Goal: Information Seeking & Learning: Check status

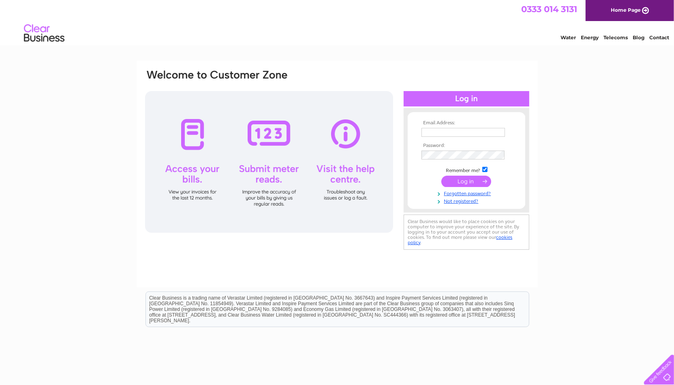
type input "m.s.c@talktalk.net"
click at [450, 179] on input "submit" at bounding box center [466, 181] width 50 height 11
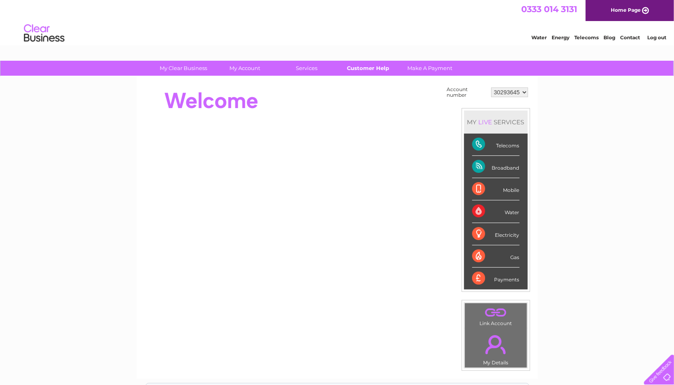
click at [365, 68] on link "Customer Help" at bounding box center [368, 68] width 67 height 15
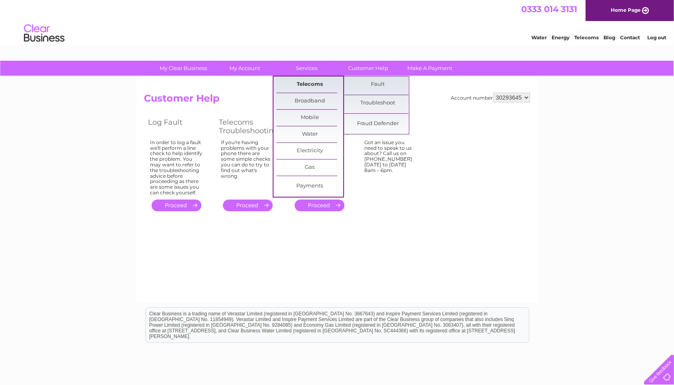
click at [337, 82] on link "Telecoms" at bounding box center [309, 85] width 67 height 16
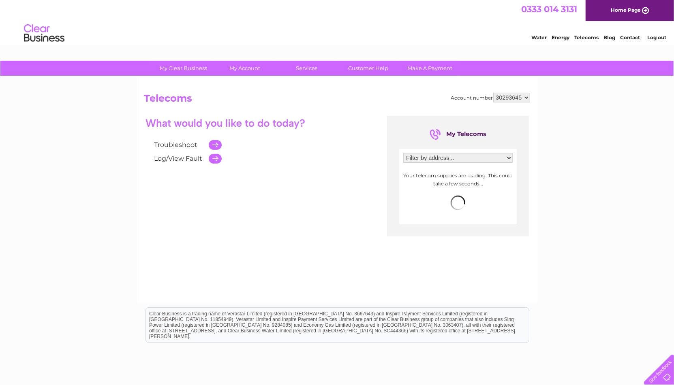
click at [425, 167] on div "Filter by address... 36 Chatley Street, Manchester, Lancashire, M3 1HX Your tel…" at bounding box center [457, 186] width 117 height 75
click at [426, 165] on div "Filter by address... 36 Chatley Street, Manchester, Lancashire, M3 1HX" at bounding box center [457, 160] width 109 height 14
click at [427, 157] on select "Filter by address... 36 Chatley Street, Manchester, Lancashire, M3 1HX" at bounding box center [457, 158] width 109 height 10
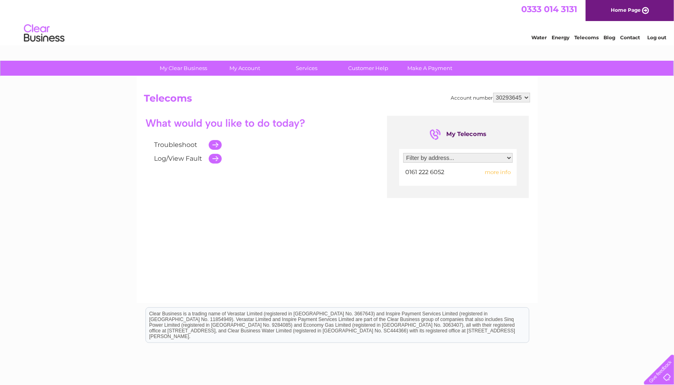
select select "2572436"
click at [403, 153] on select "Filter by address... 36 Chatley Street, Manchester, Lancashire, M3 1HX" at bounding box center [457, 158] width 109 height 10
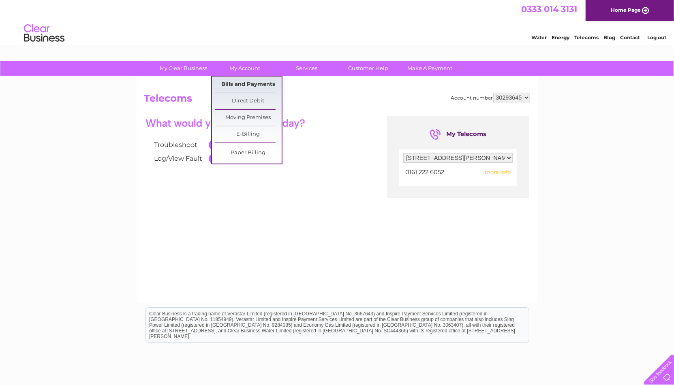
click at [253, 85] on link "Bills and Payments" at bounding box center [248, 85] width 67 height 16
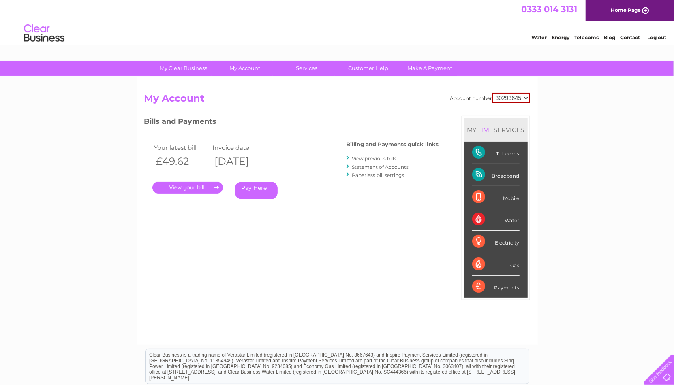
click at [381, 167] on link "Statement of Accounts" at bounding box center [380, 167] width 57 height 6
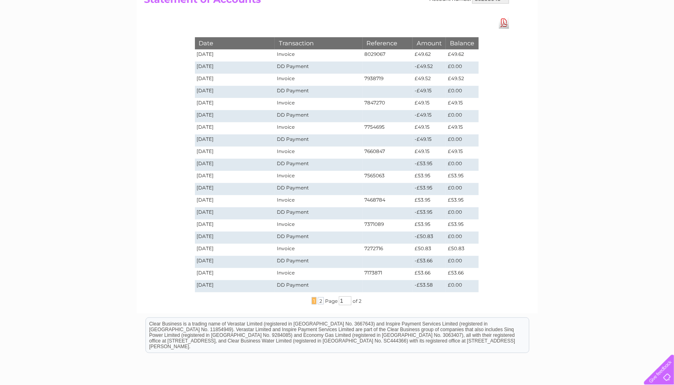
scroll to position [21, 0]
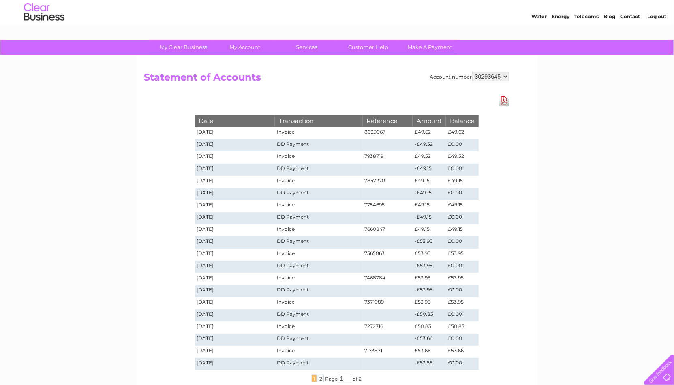
click at [508, 73] on select "30293645" at bounding box center [490, 77] width 37 height 10
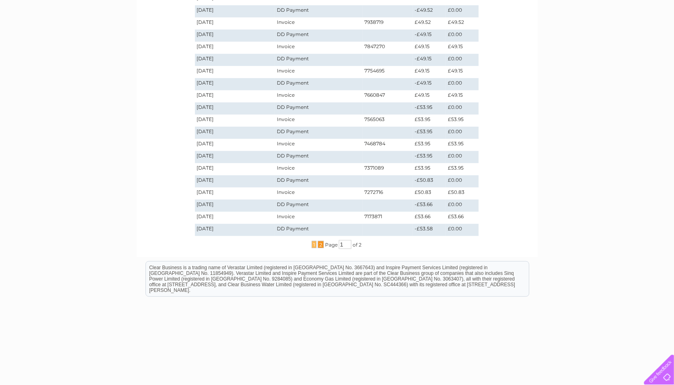
click at [319, 243] on span "2" at bounding box center [321, 244] width 6 height 7
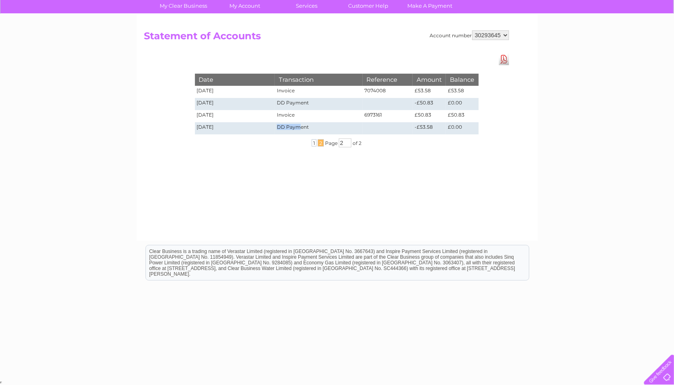
drag, startPoint x: 301, startPoint y: 128, endPoint x: 280, endPoint y: 123, distance: 22.6
click at [280, 123] on td "DD Payment" at bounding box center [319, 128] width 88 height 12
drag, startPoint x: 295, startPoint y: 120, endPoint x: 265, endPoint y: 106, distance: 33.2
click at [265, 106] on tbody "Date Transaction Reference Amount Balance 09/10/2024 Invoice 7074008 £53.58 £53…" at bounding box center [337, 104] width 284 height 60
click at [313, 143] on span "1" at bounding box center [314, 142] width 5 height 7
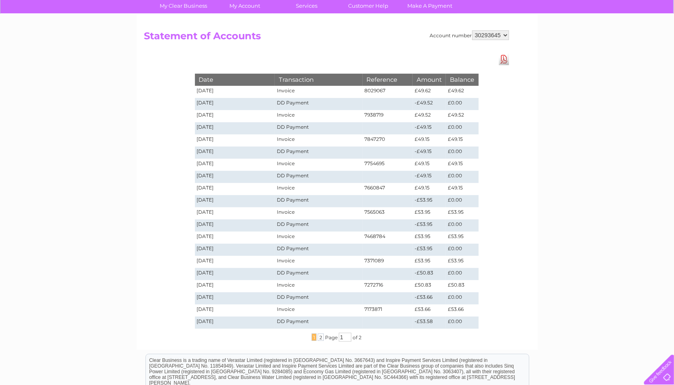
scroll to position [155, 0]
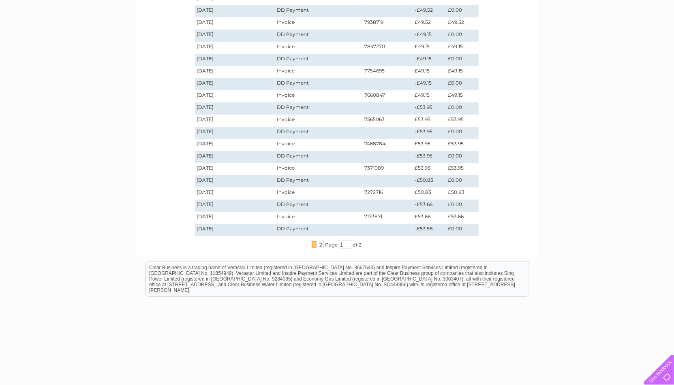
click at [290, 225] on td "DD Payment" at bounding box center [319, 230] width 88 height 12
drag, startPoint x: 203, startPoint y: 209, endPoint x: 403, endPoint y: 218, distance: 199.9
click at [292, 209] on tr "20/11/2024 DD Payment -£53.66 £0.00" at bounding box center [337, 206] width 284 height 12
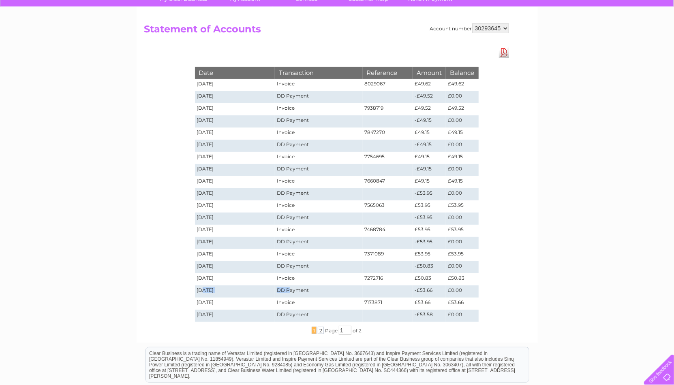
scroll to position [48, 0]
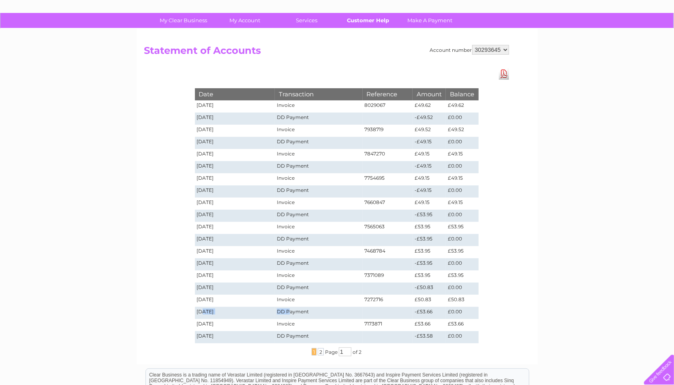
click at [374, 19] on link "Customer Help" at bounding box center [368, 20] width 67 height 15
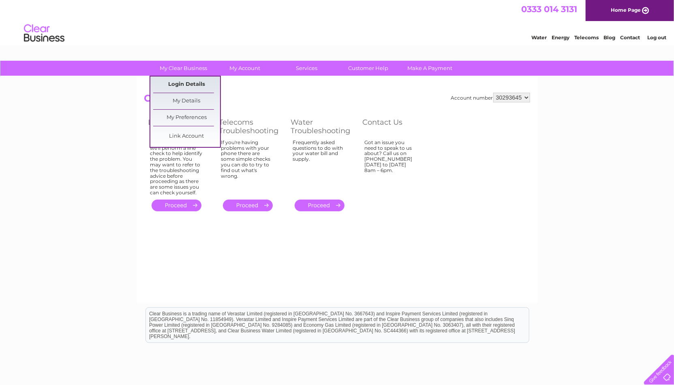
click at [193, 82] on link "Login Details" at bounding box center [186, 85] width 67 height 16
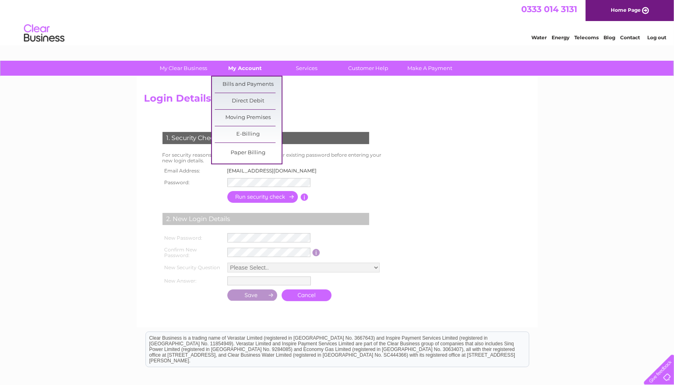
click at [232, 67] on link "My Account" at bounding box center [244, 68] width 67 height 15
